Goal: Browse casually

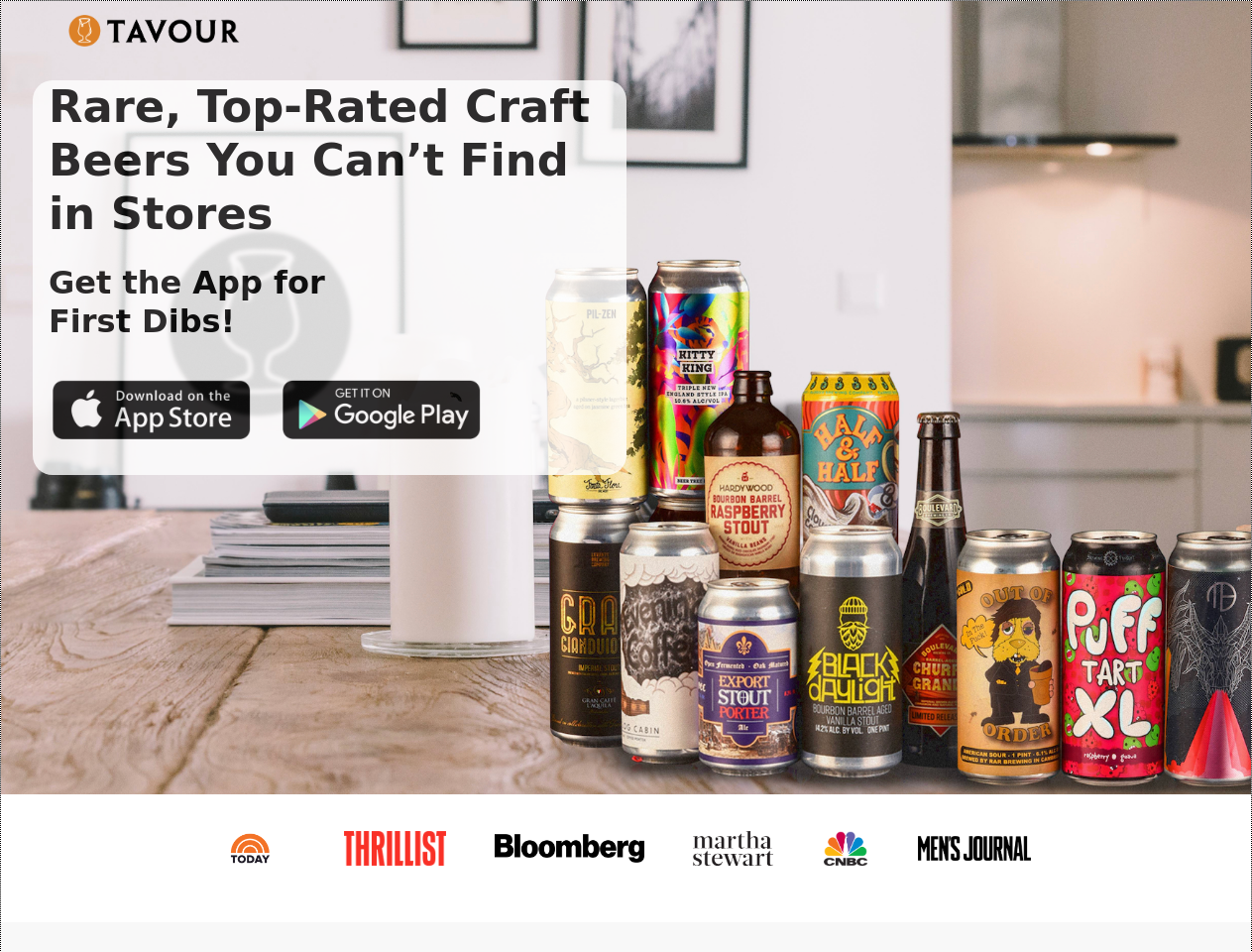
click at [154, 31] on img at bounding box center [154, 31] width 172 height 32
